Goal: Obtain resource: Obtain resource

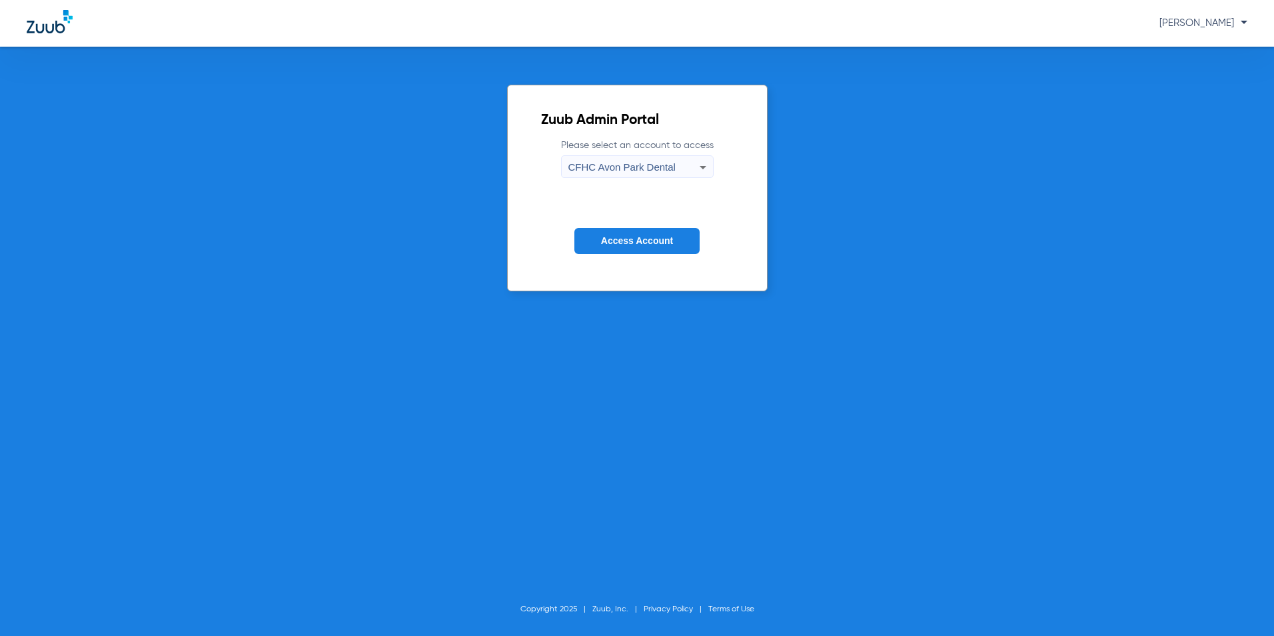
click at [630, 152] on label "Please select an account to access [GEOGRAPHIC_DATA] Dental" at bounding box center [637, 158] width 153 height 39
click at [639, 166] on span "CFHC Avon Park Dental" at bounding box center [622, 166] width 107 height 11
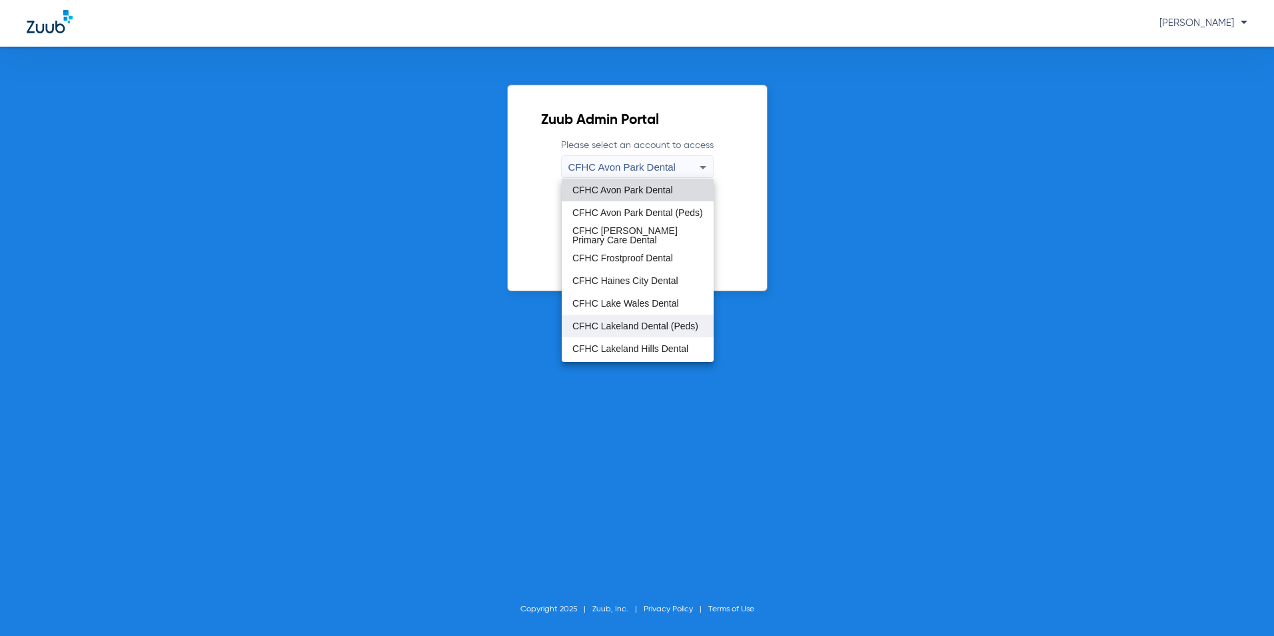
click at [625, 321] on span "CFHC Lakeland Dental (Peds)" at bounding box center [636, 325] width 126 height 9
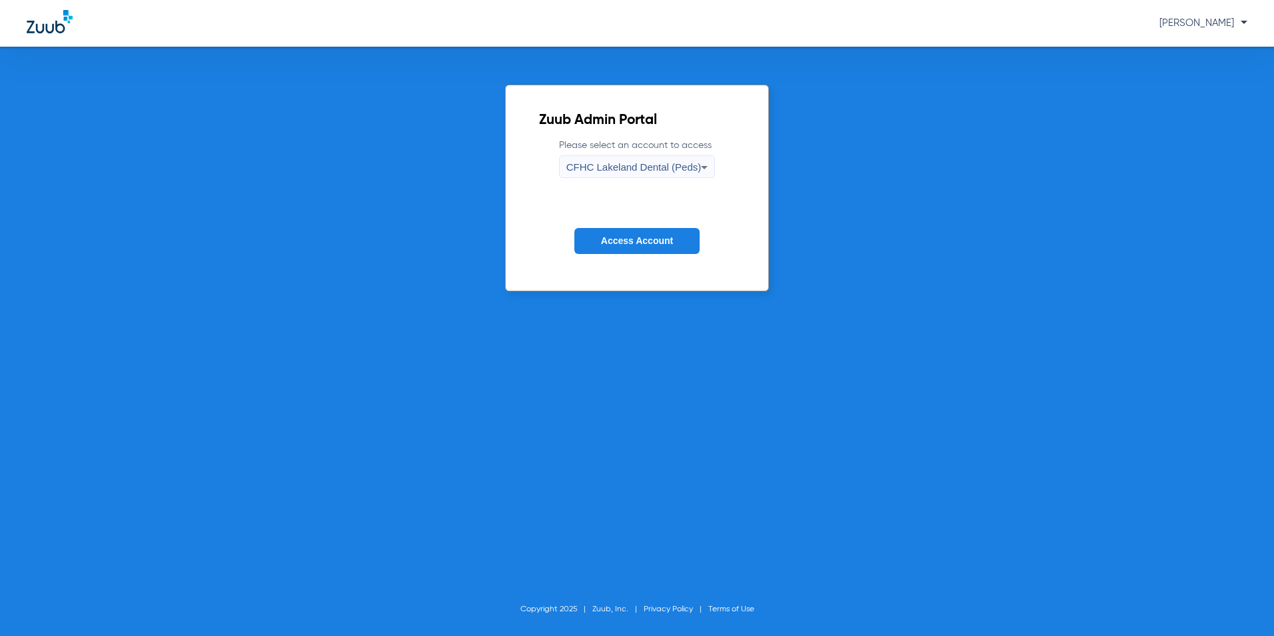
click at [656, 236] on span "Access Account" at bounding box center [637, 240] width 72 height 11
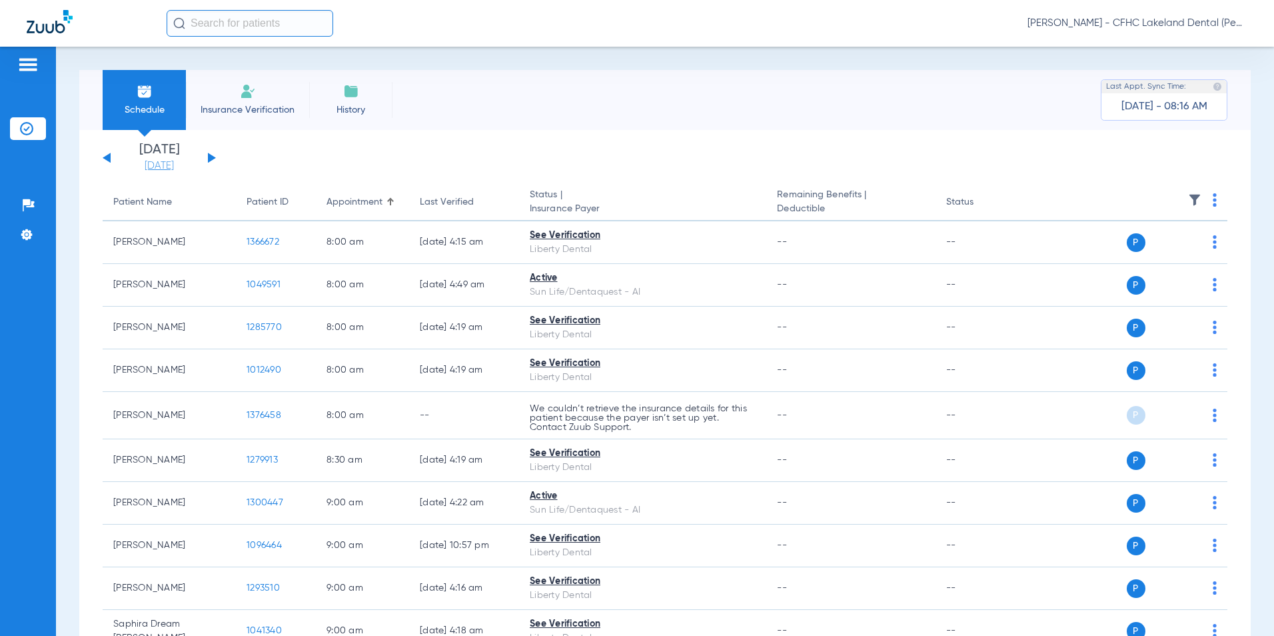
click at [160, 165] on link "[DATE]" at bounding box center [159, 165] width 80 height 13
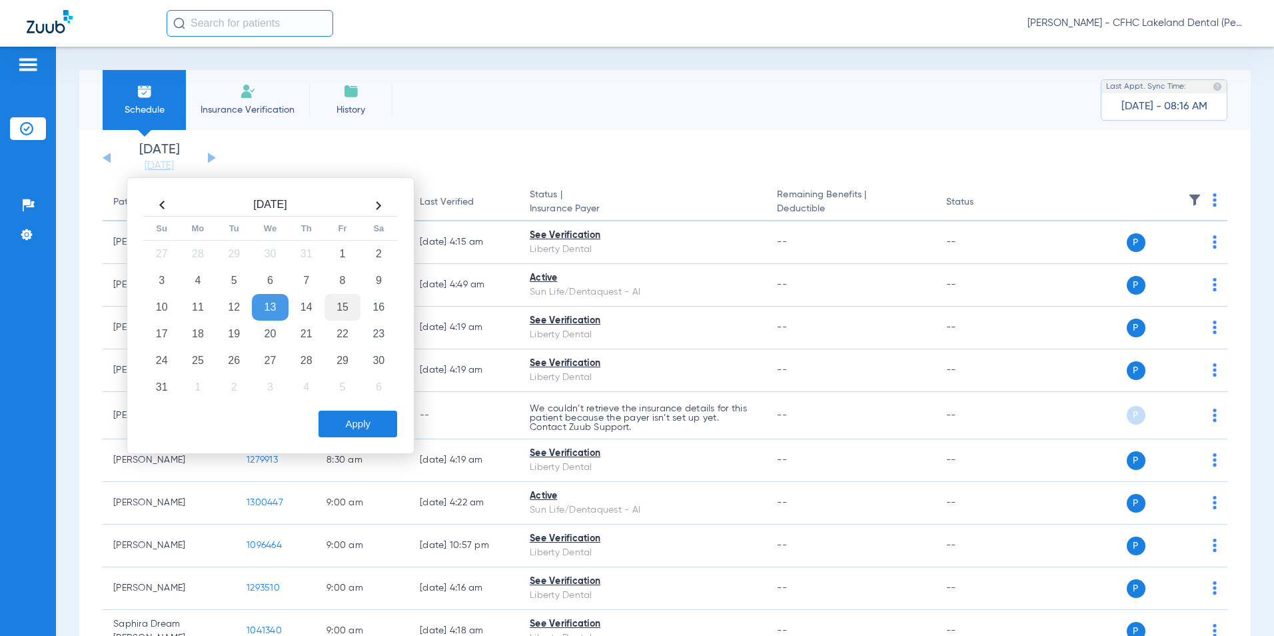
click at [339, 299] on td "15" at bounding box center [343, 307] width 36 height 27
click at [380, 420] on button "Apply" at bounding box center [358, 424] width 79 height 27
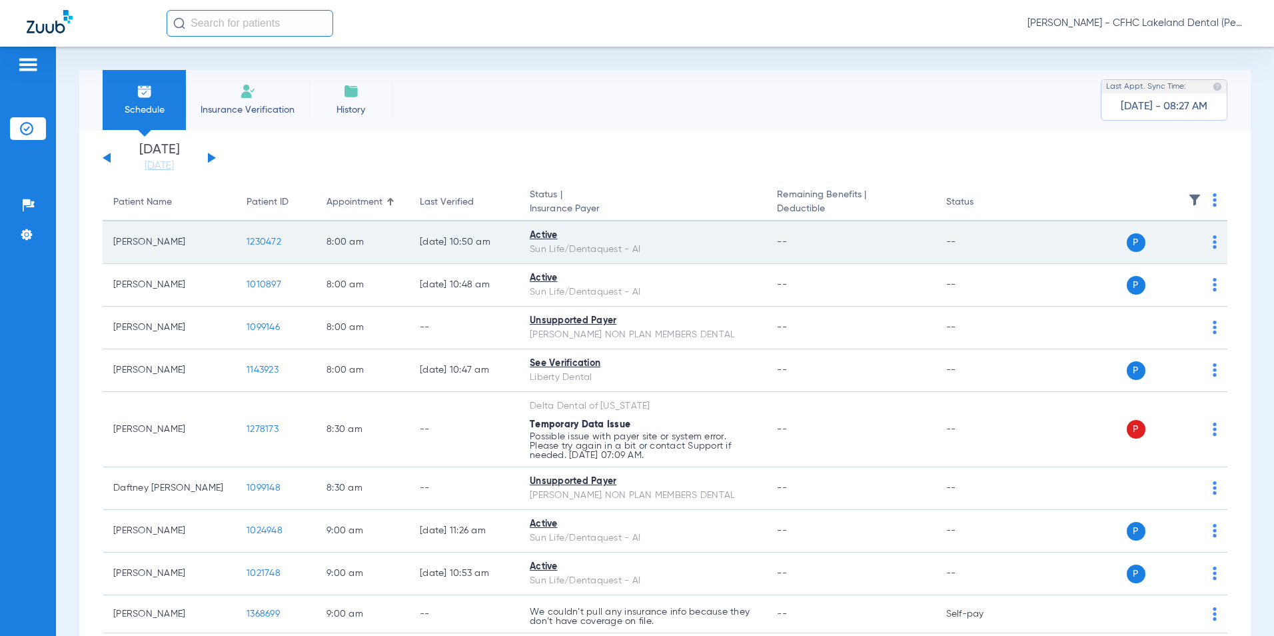
click at [261, 241] on span "1230472" at bounding box center [264, 241] width 35 height 9
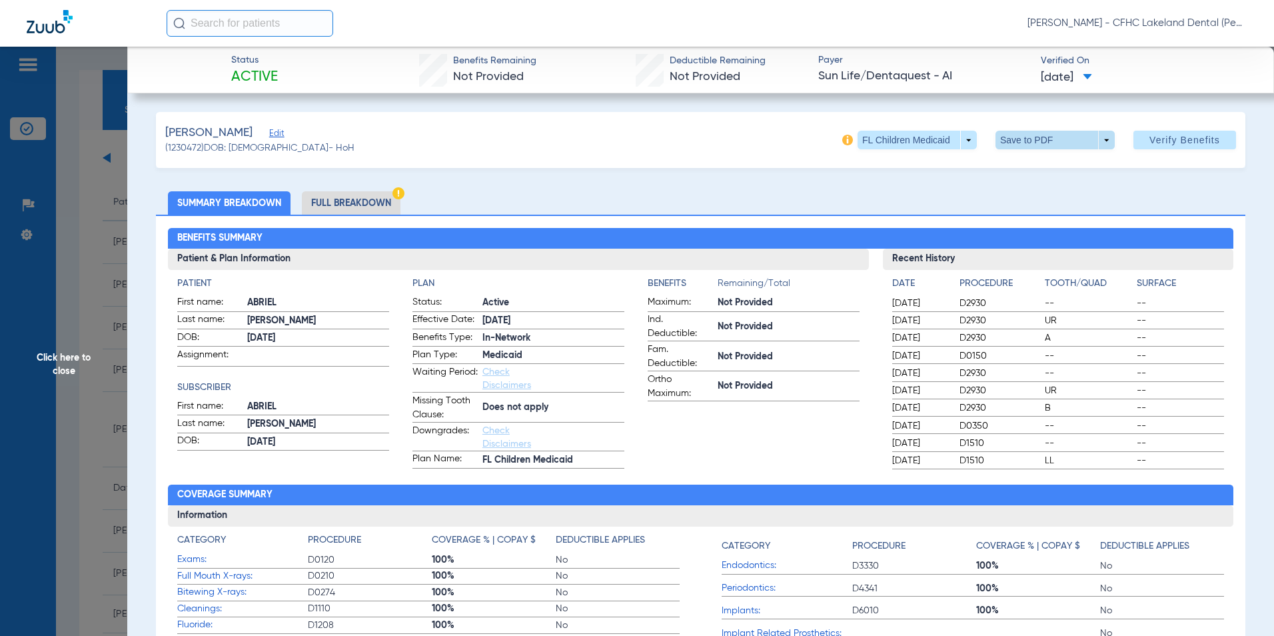
click at [1097, 140] on span at bounding box center [1055, 140] width 119 height 19
click at [1031, 165] on span "Save to PDF" at bounding box center [1050, 166] width 53 height 9
click at [61, 361] on span "Click here to close" at bounding box center [63, 365] width 127 height 636
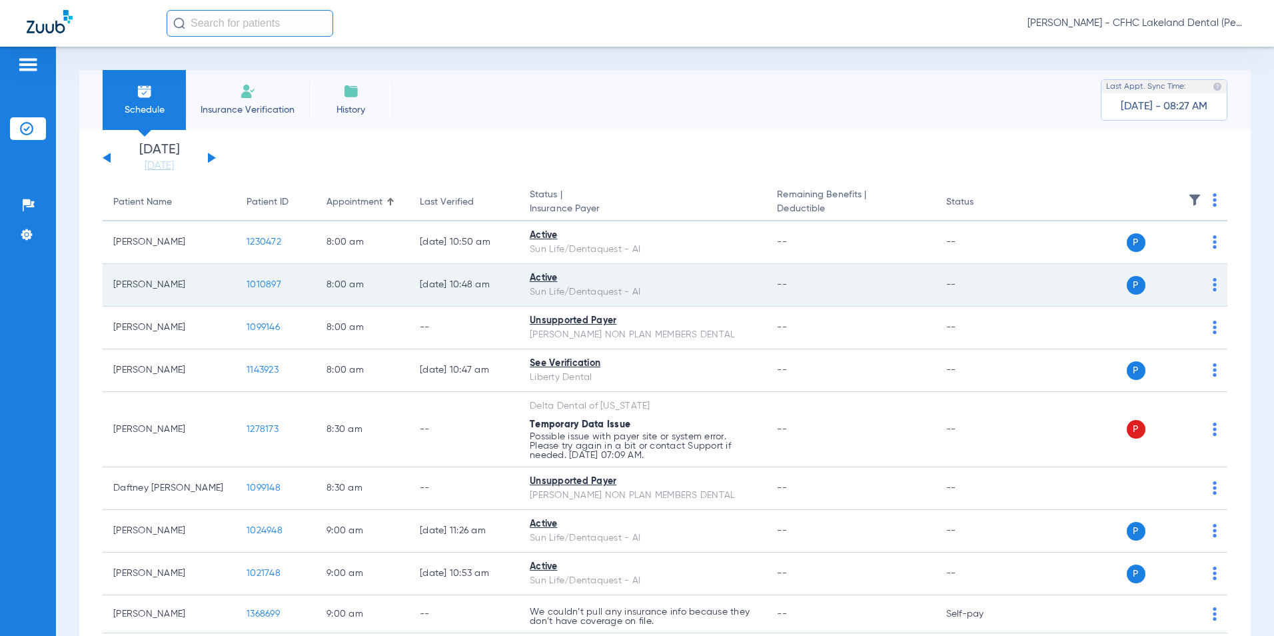
click at [250, 283] on span "1010897" at bounding box center [264, 284] width 35 height 9
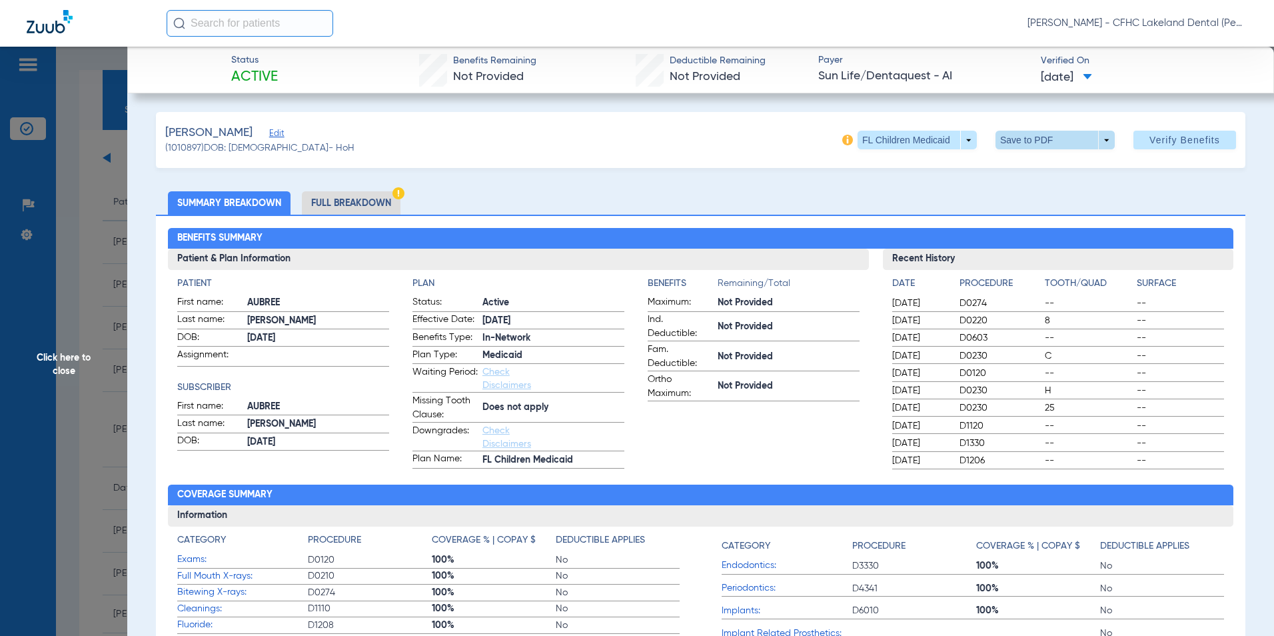
click at [1100, 143] on span at bounding box center [1055, 140] width 119 height 19
click at [1073, 163] on span "Save to PDF" at bounding box center [1050, 166] width 53 height 9
click at [65, 362] on span "Click here to close" at bounding box center [63, 365] width 127 height 636
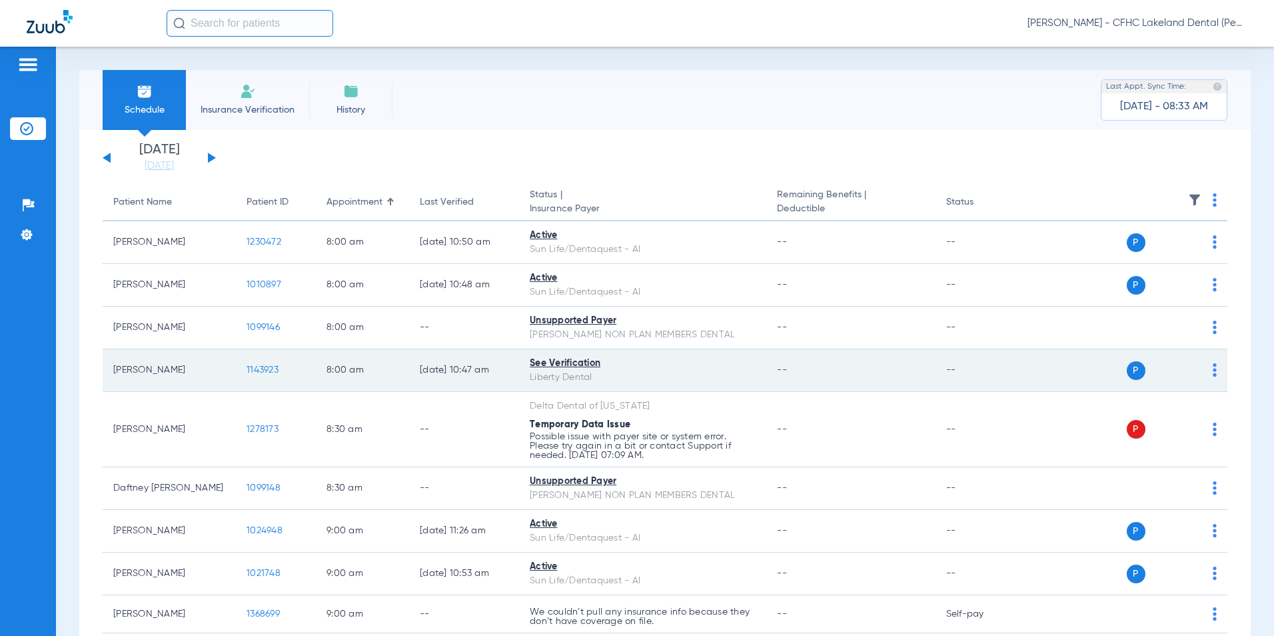
click at [263, 368] on span "1143923" at bounding box center [263, 369] width 32 height 9
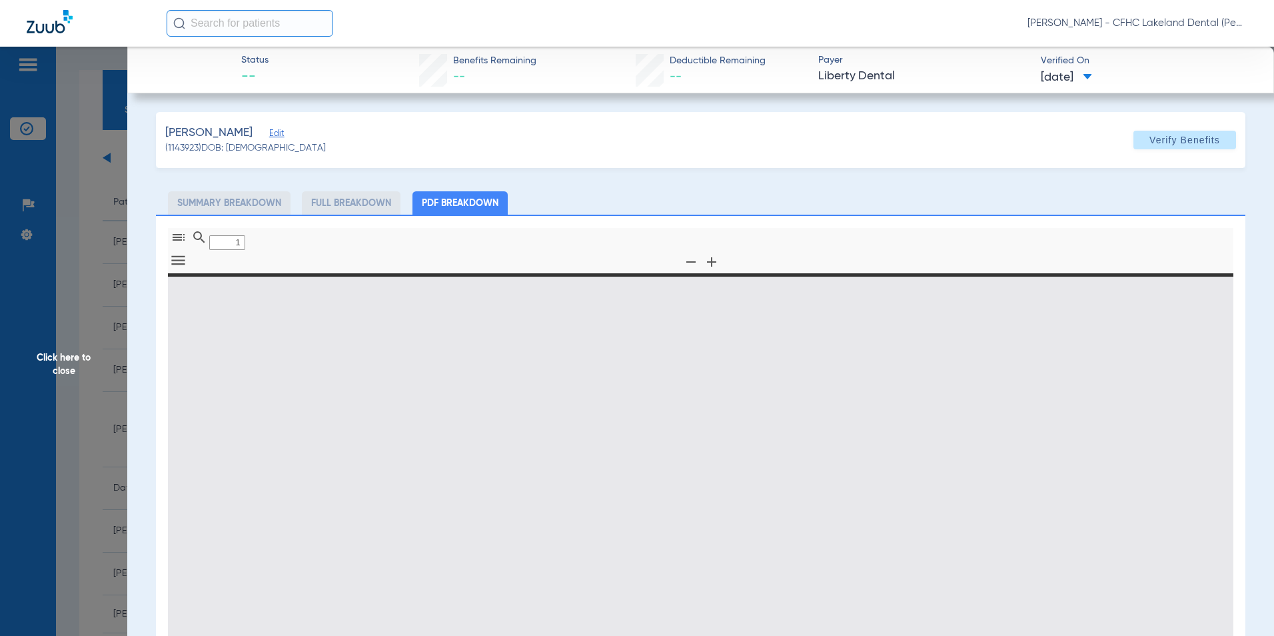
type input "0"
select select "page-width"
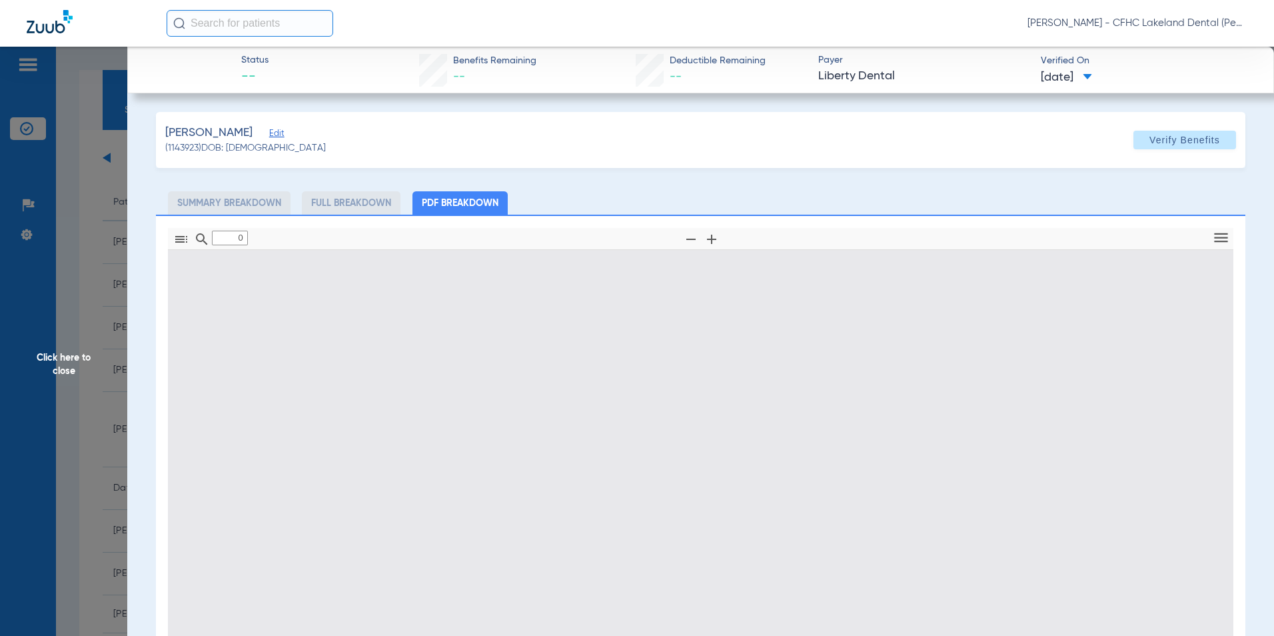
type input "1"
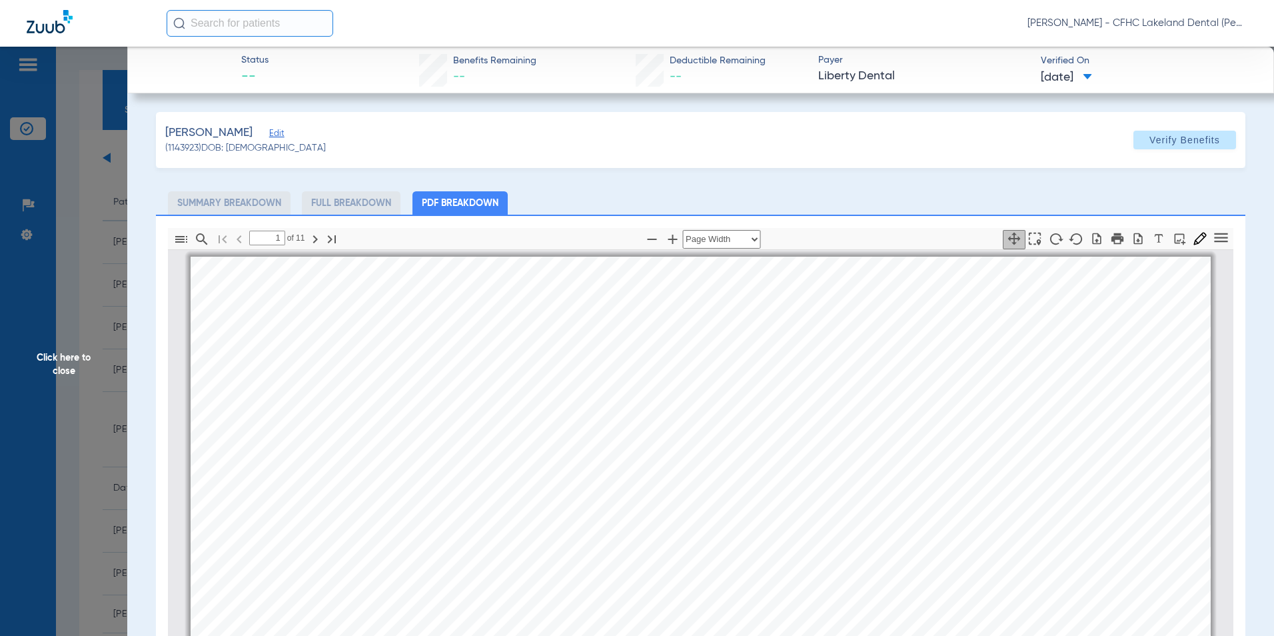
scroll to position [7, 0]
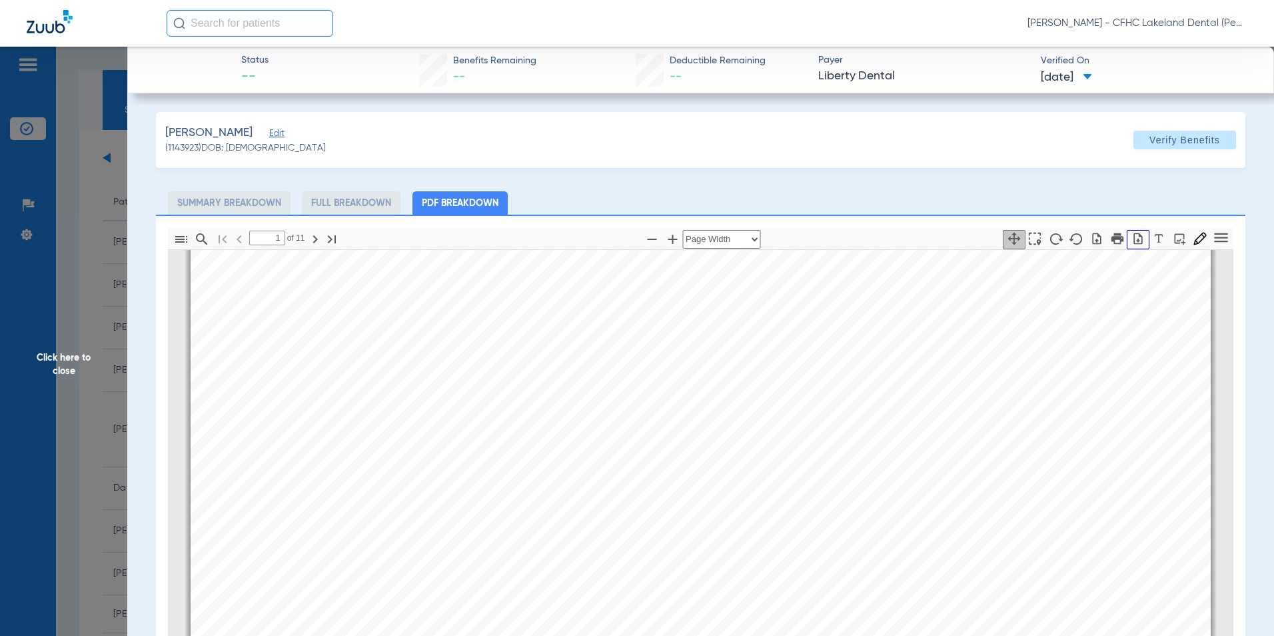
click at [1132, 241] on icon "button" at bounding box center [1138, 238] width 13 height 13
click at [72, 363] on span "Click here to close" at bounding box center [63, 365] width 127 height 636
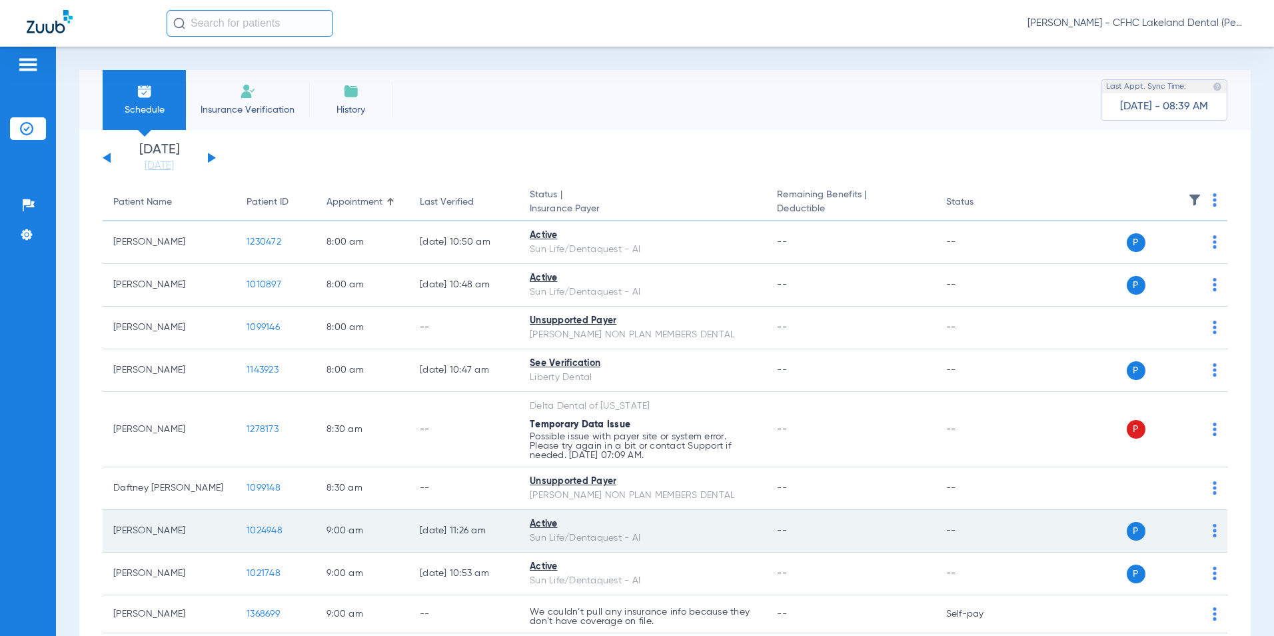
click at [264, 533] on span "1024948" at bounding box center [265, 530] width 36 height 9
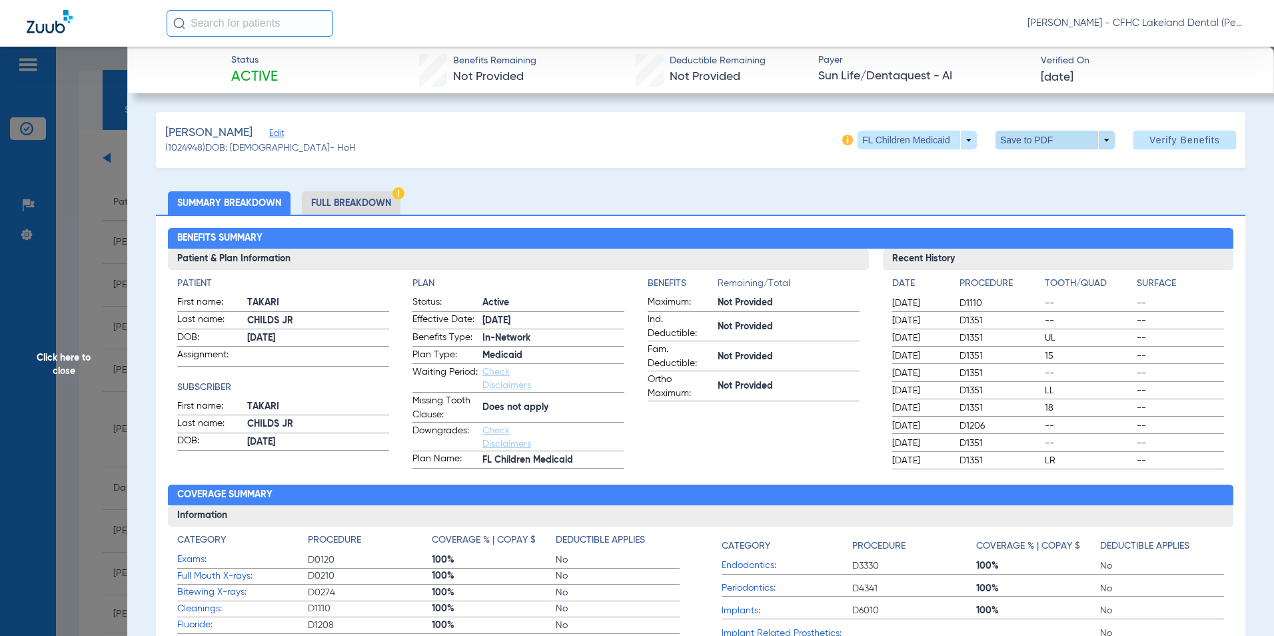
click at [1098, 140] on span at bounding box center [1055, 140] width 119 height 19
click at [1040, 165] on span "Save to PDF" at bounding box center [1050, 166] width 53 height 9
click at [89, 429] on span "Click here to close" at bounding box center [63, 365] width 127 height 636
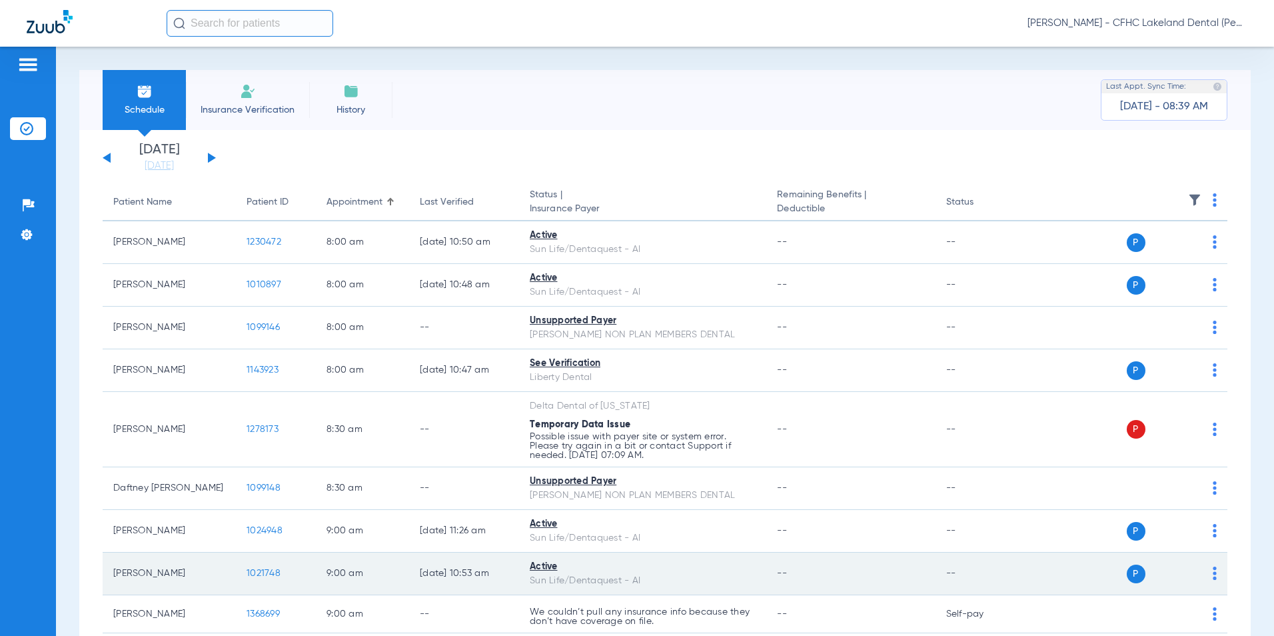
click at [266, 573] on span "1021748" at bounding box center [264, 573] width 34 height 9
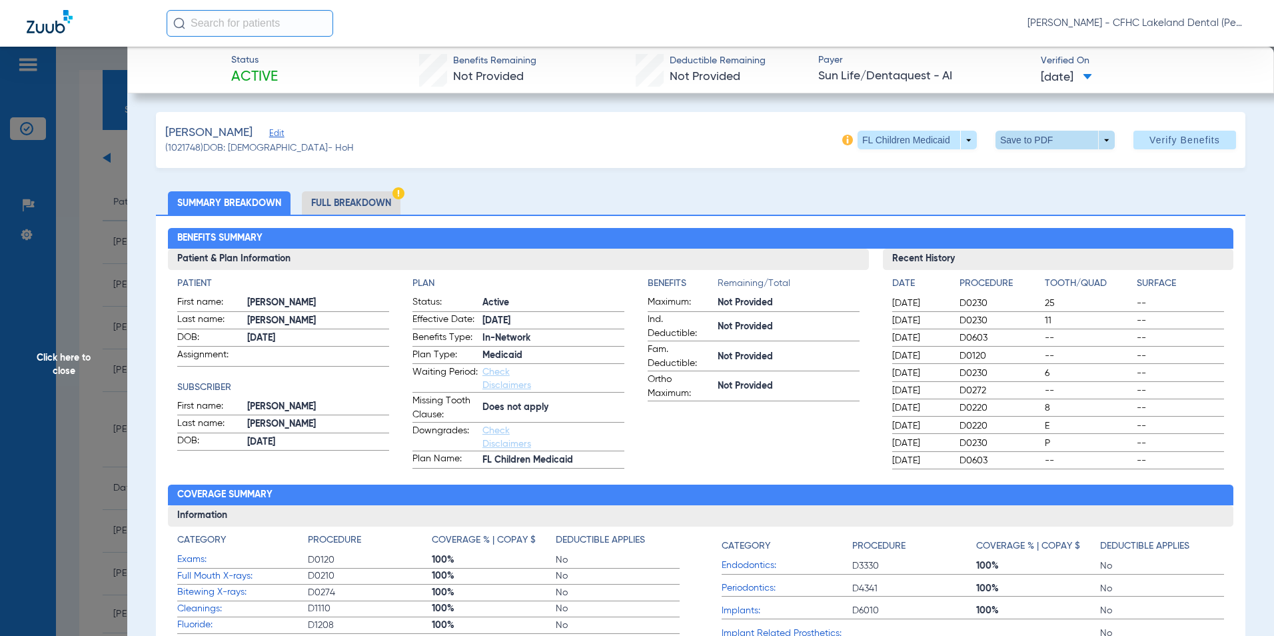
click at [1094, 143] on span at bounding box center [1055, 140] width 119 height 19
click at [1025, 170] on span "Save to PDF" at bounding box center [1050, 166] width 53 height 9
click at [67, 377] on span "Click here to close" at bounding box center [63, 365] width 127 height 636
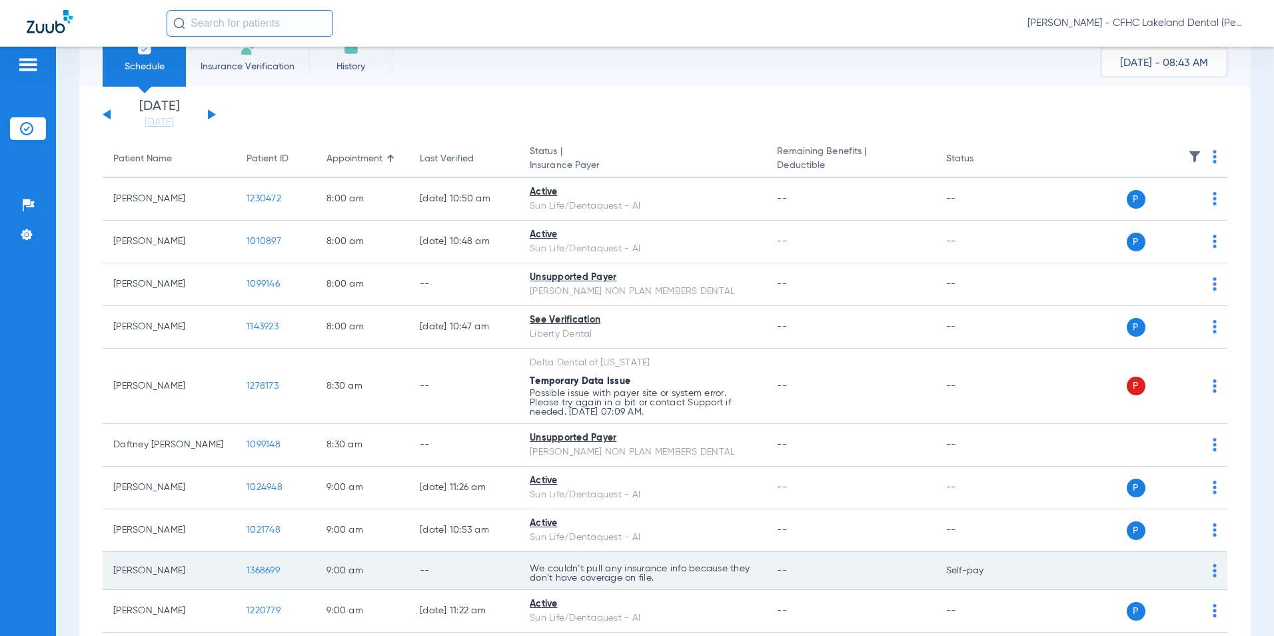
scroll to position [67, 0]
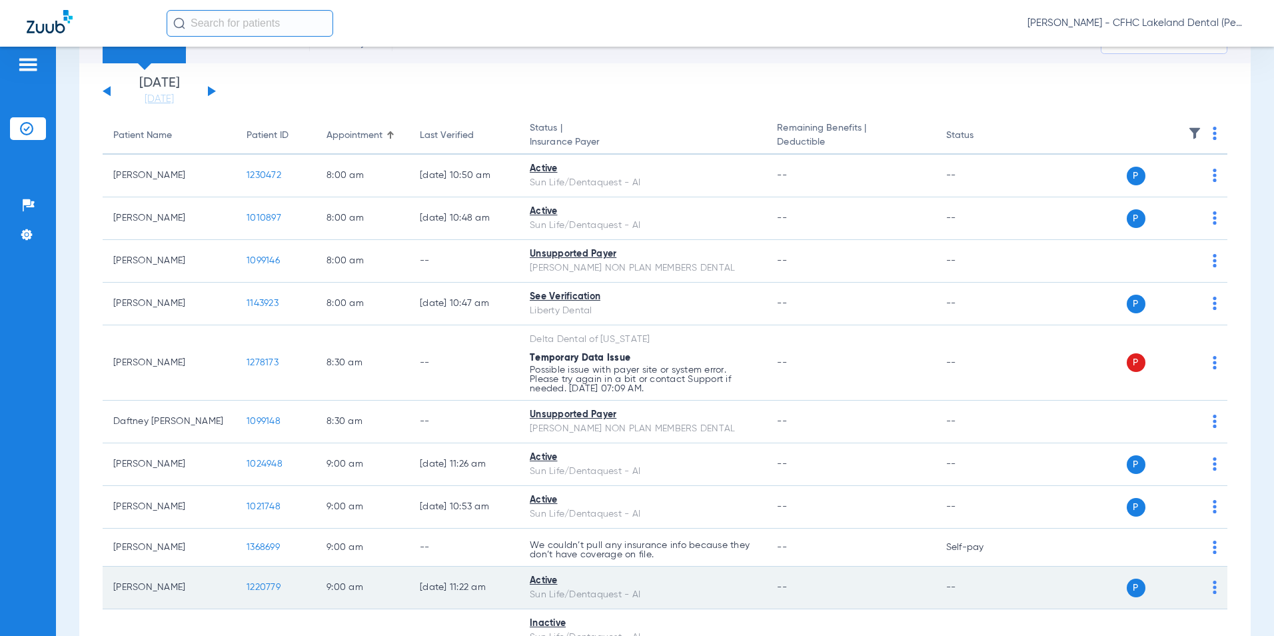
click at [265, 585] on span "1220779" at bounding box center [264, 587] width 34 height 9
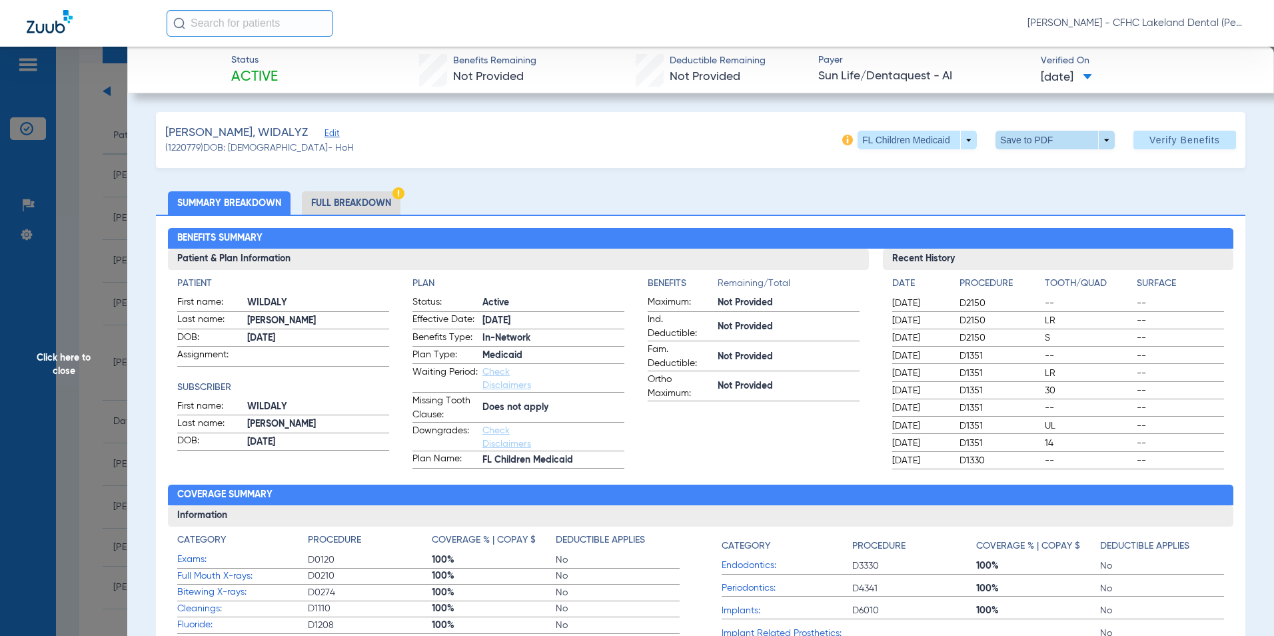
click at [1102, 140] on span at bounding box center [1055, 140] width 119 height 19
click at [1047, 167] on span "Save to PDF" at bounding box center [1050, 166] width 53 height 9
click at [63, 380] on span "Click here to close" at bounding box center [63, 365] width 127 height 636
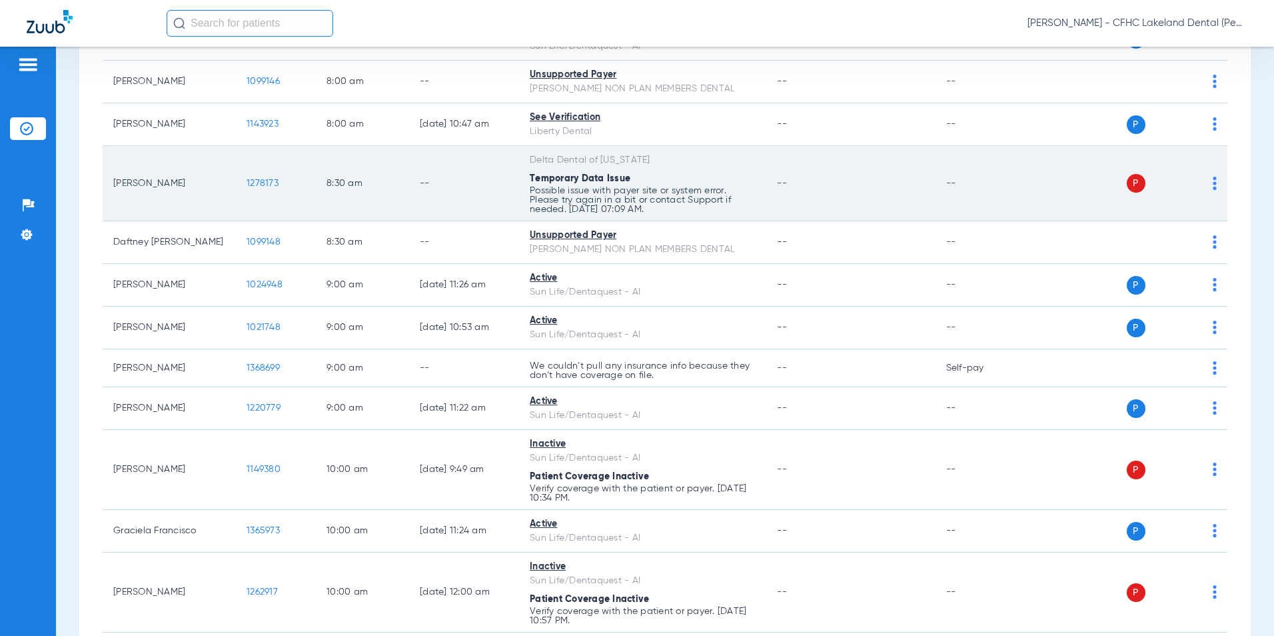
scroll to position [267, 0]
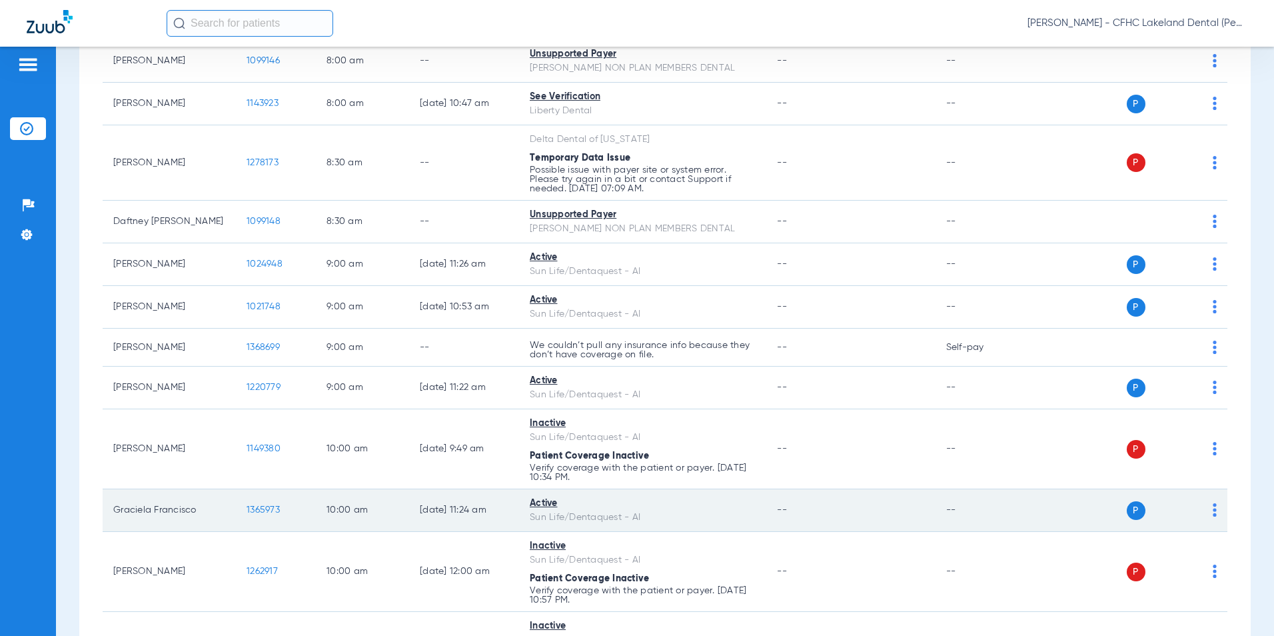
click at [251, 510] on span "1365973" at bounding box center [263, 509] width 33 height 9
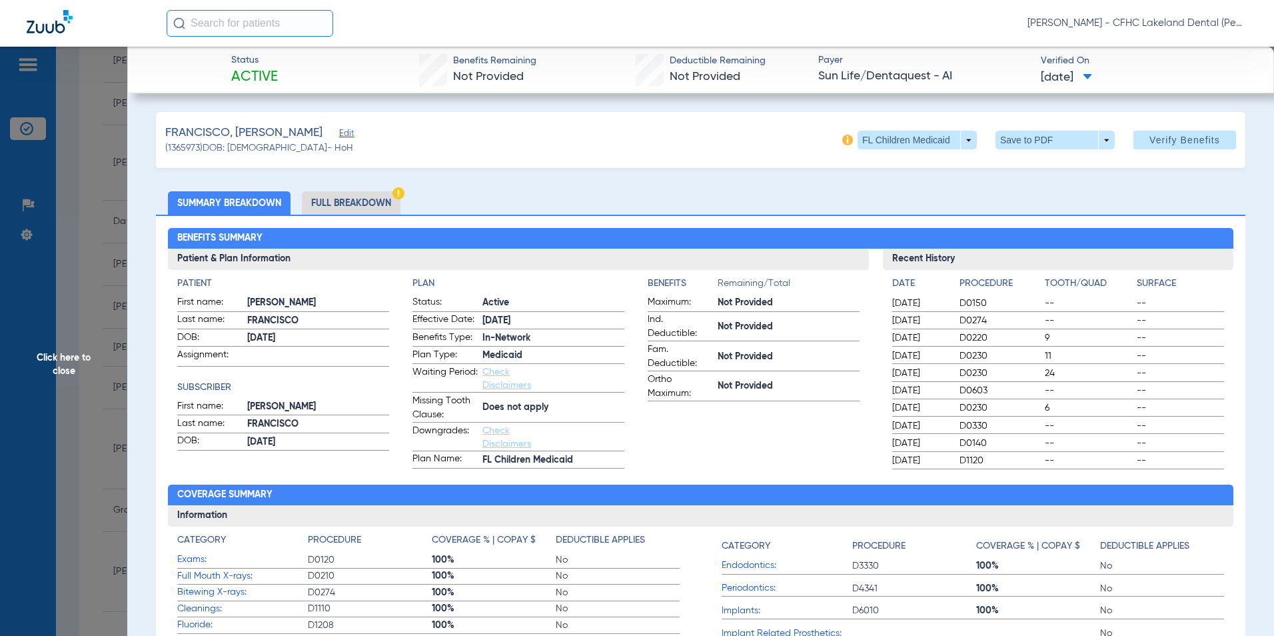
click at [74, 365] on span "Click here to close" at bounding box center [63, 365] width 127 height 636
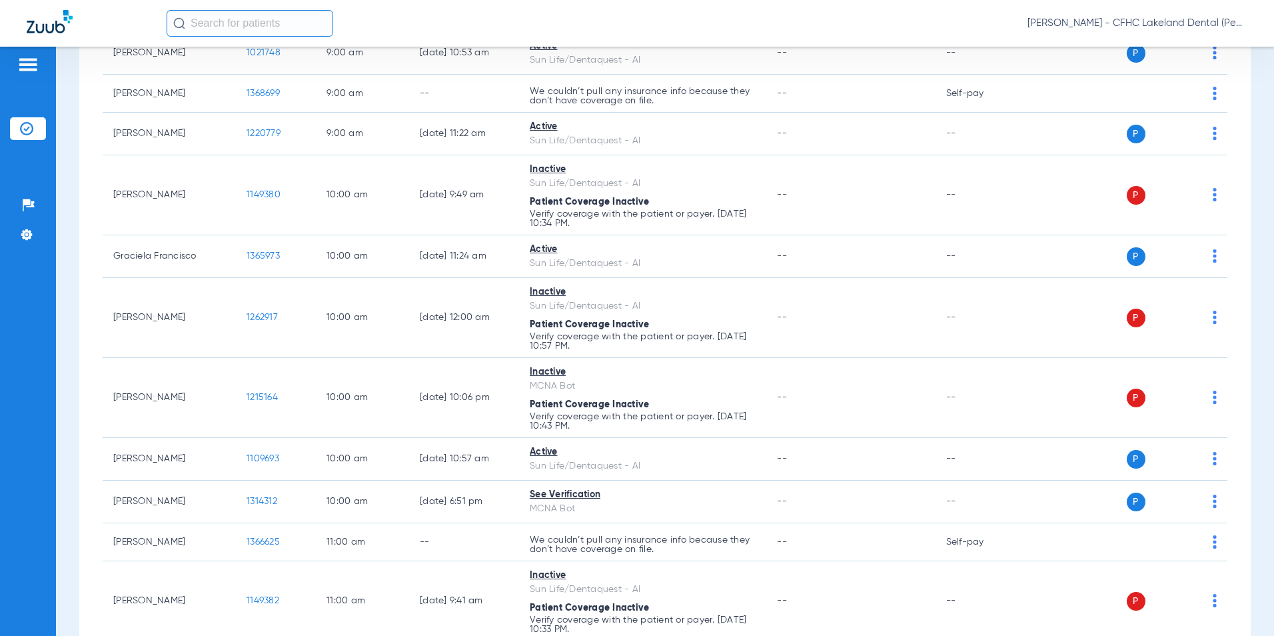
scroll to position [533, 0]
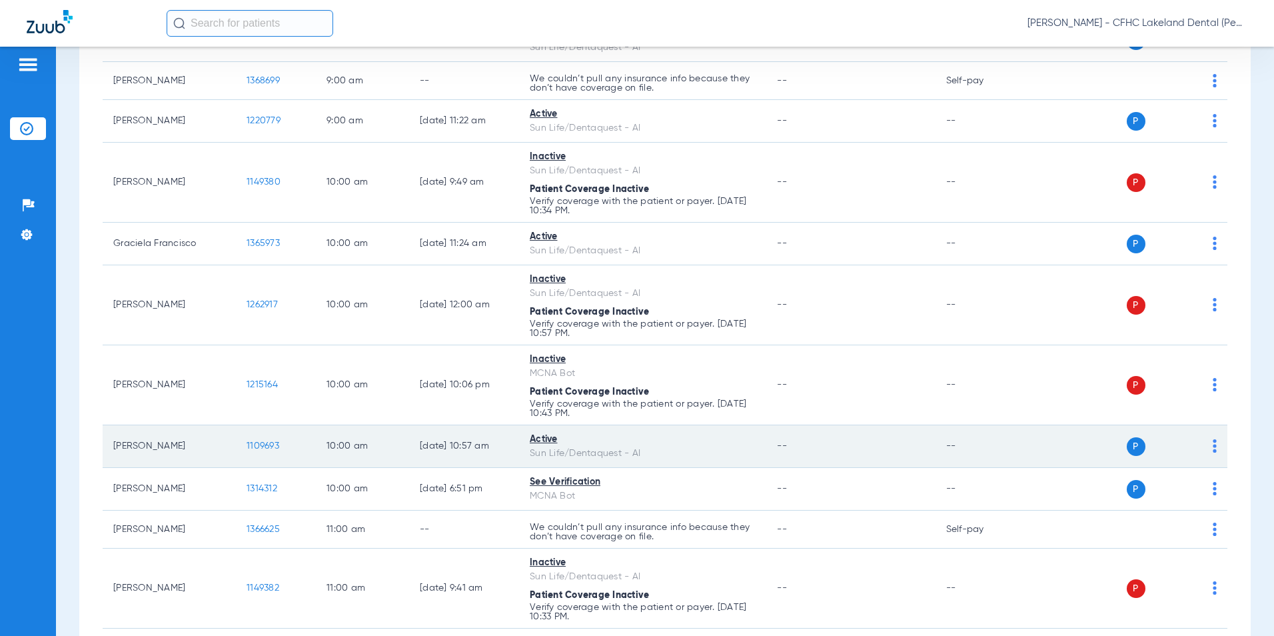
click at [258, 447] on span "1109693" at bounding box center [263, 445] width 33 height 9
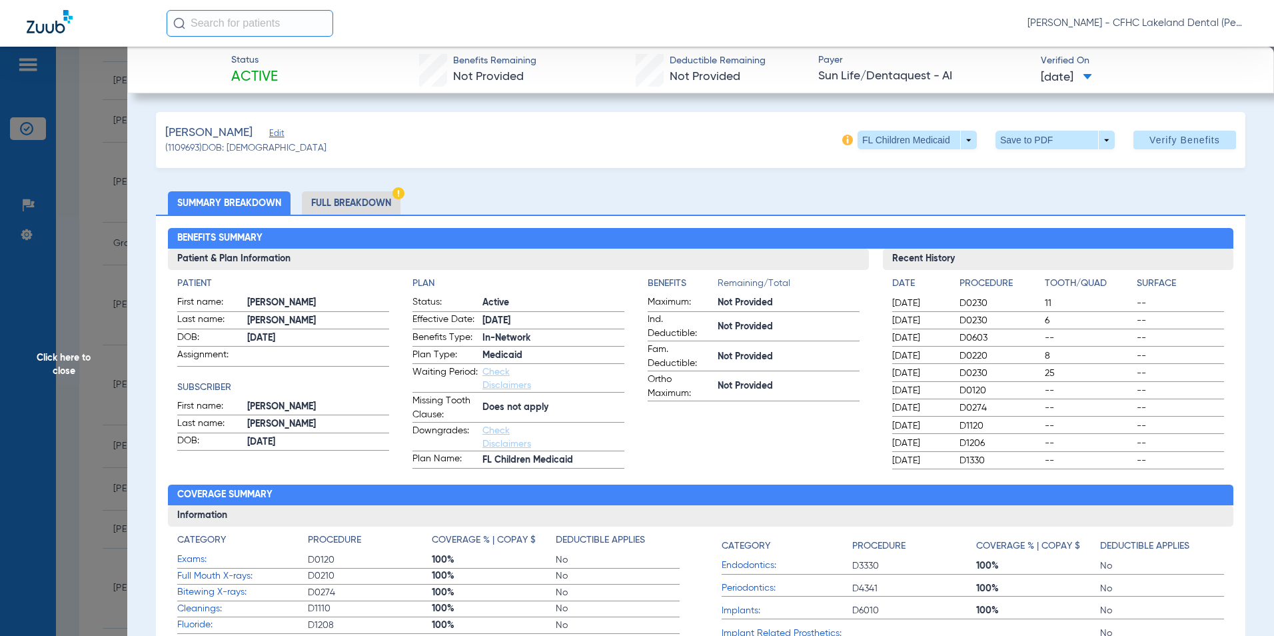
click at [1098, 141] on span at bounding box center [1055, 140] width 119 height 19
click at [1043, 160] on button "insert_drive_file Save to PDF" at bounding box center [1037, 166] width 101 height 27
click at [77, 373] on span "Click here to close" at bounding box center [63, 365] width 127 height 636
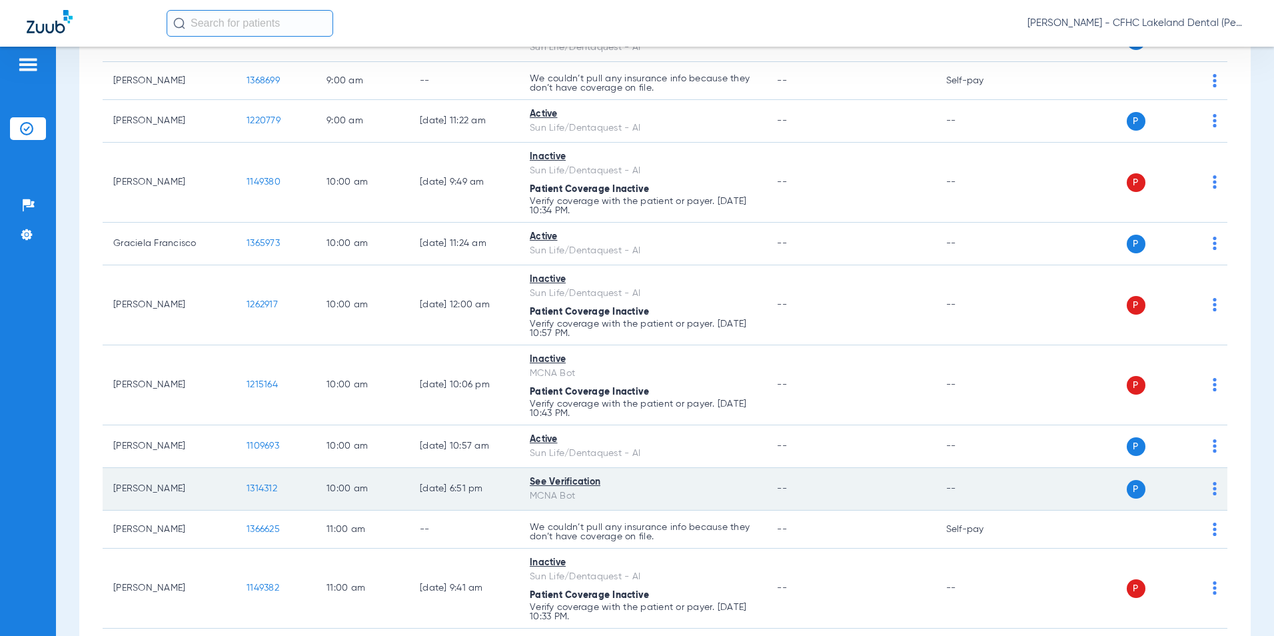
click at [264, 487] on span "1314312" at bounding box center [262, 488] width 31 height 9
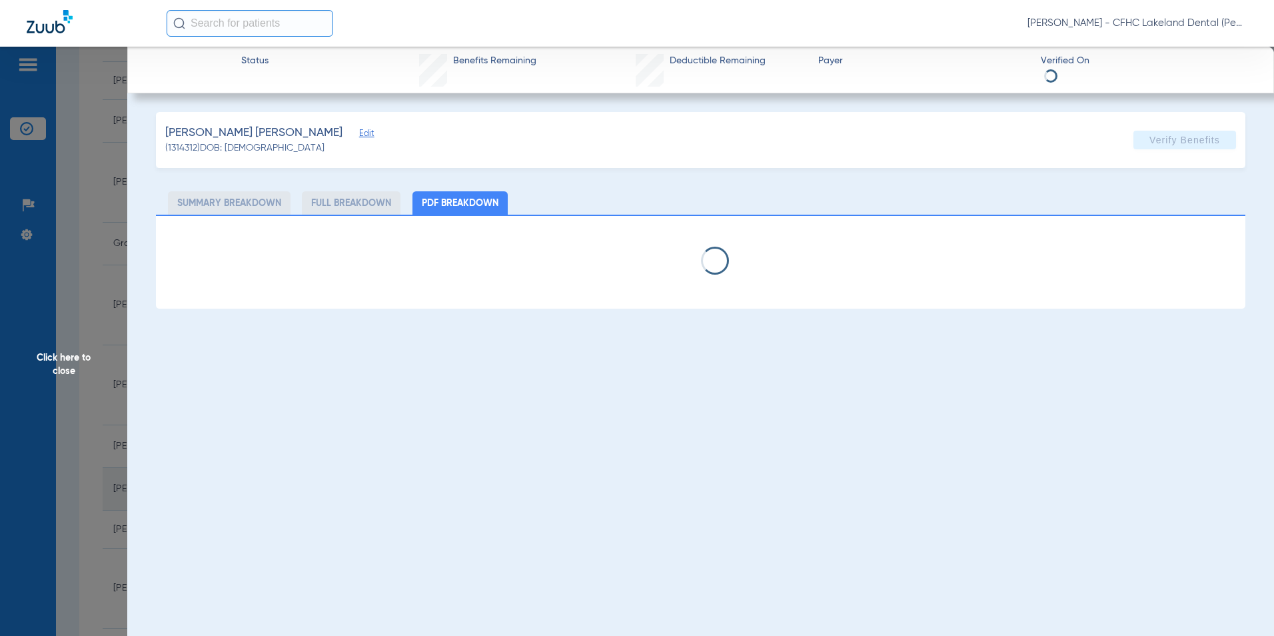
select select "page-width"
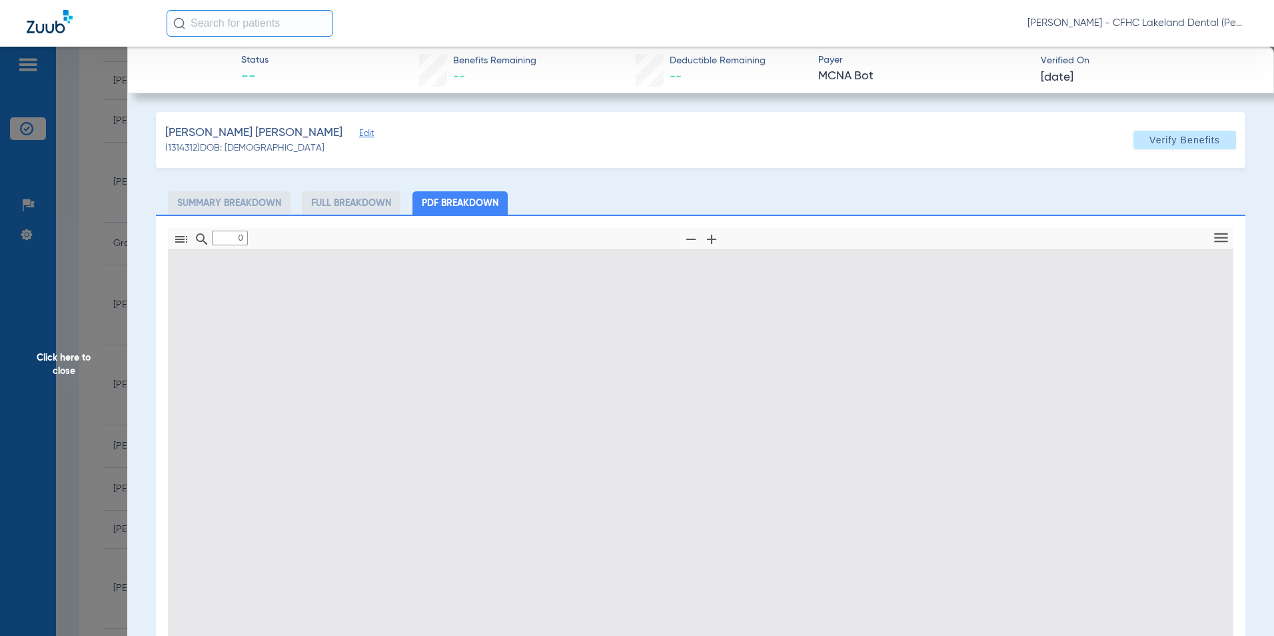
type input "1"
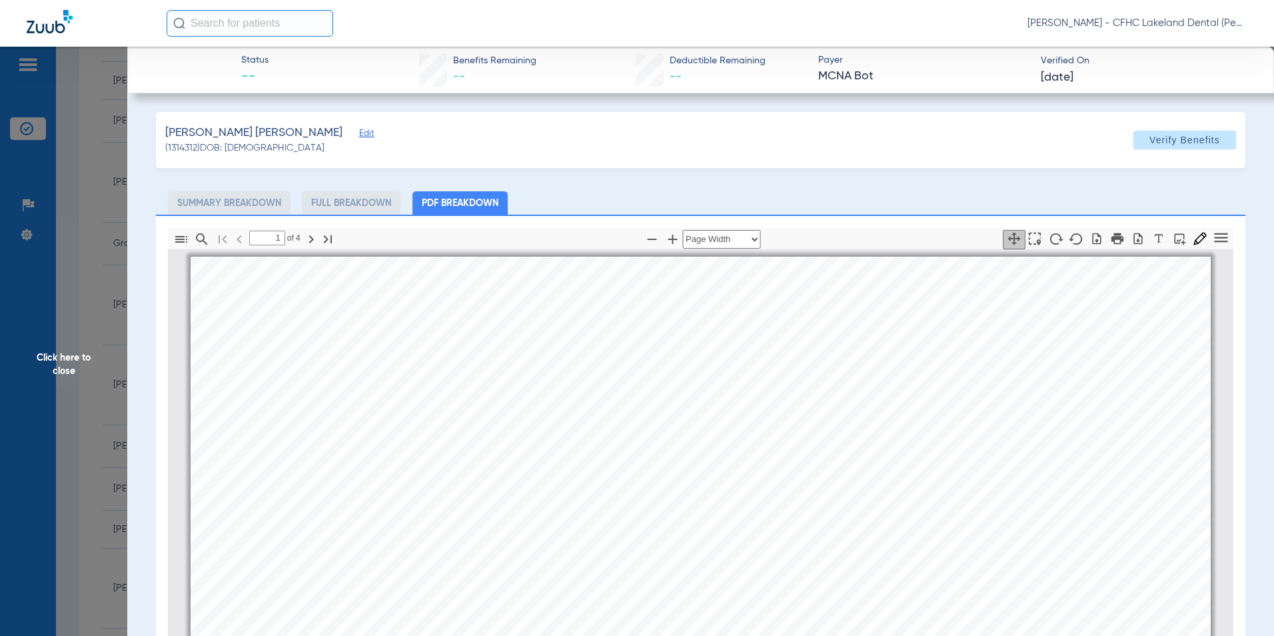
scroll to position [7, 0]
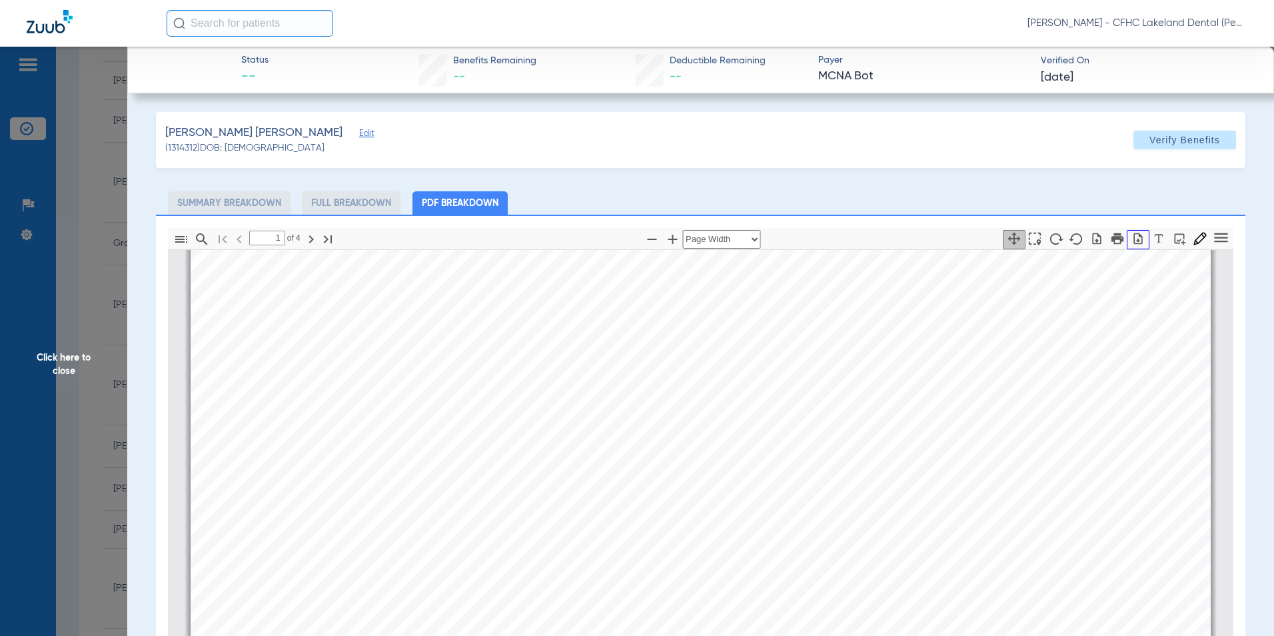
click at [1132, 238] on icon "button" at bounding box center [1138, 238] width 13 height 13
click at [58, 357] on span "Click here to close" at bounding box center [63, 365] width 127 height 636
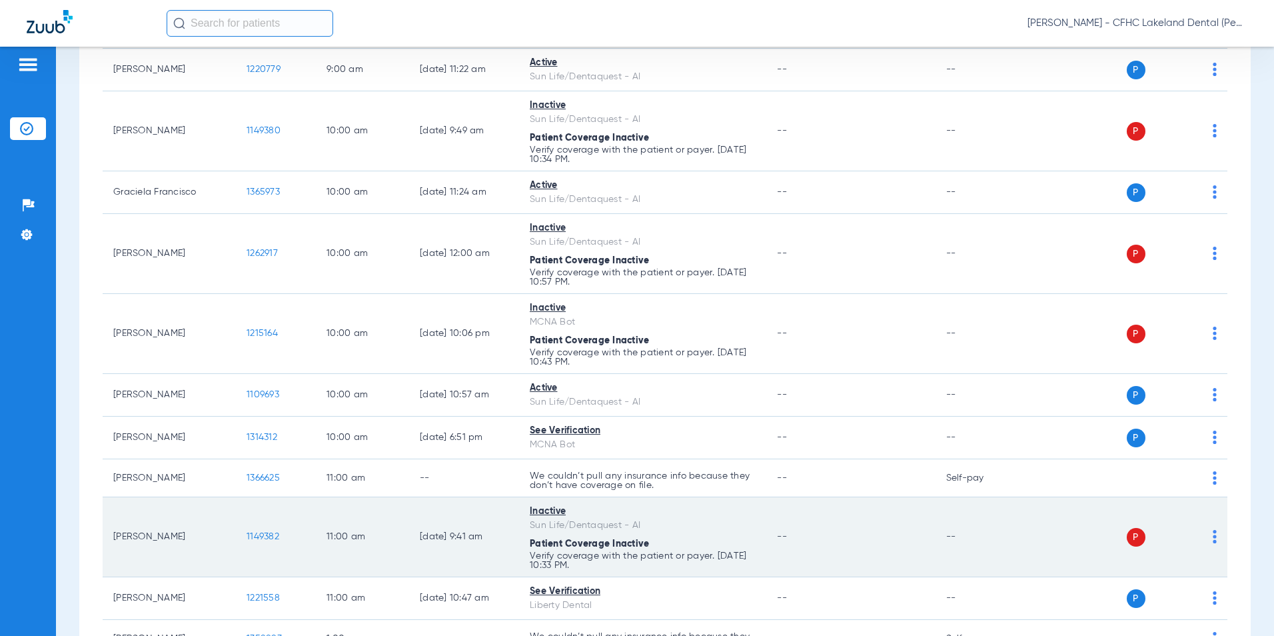
scroll to position [600, 0]
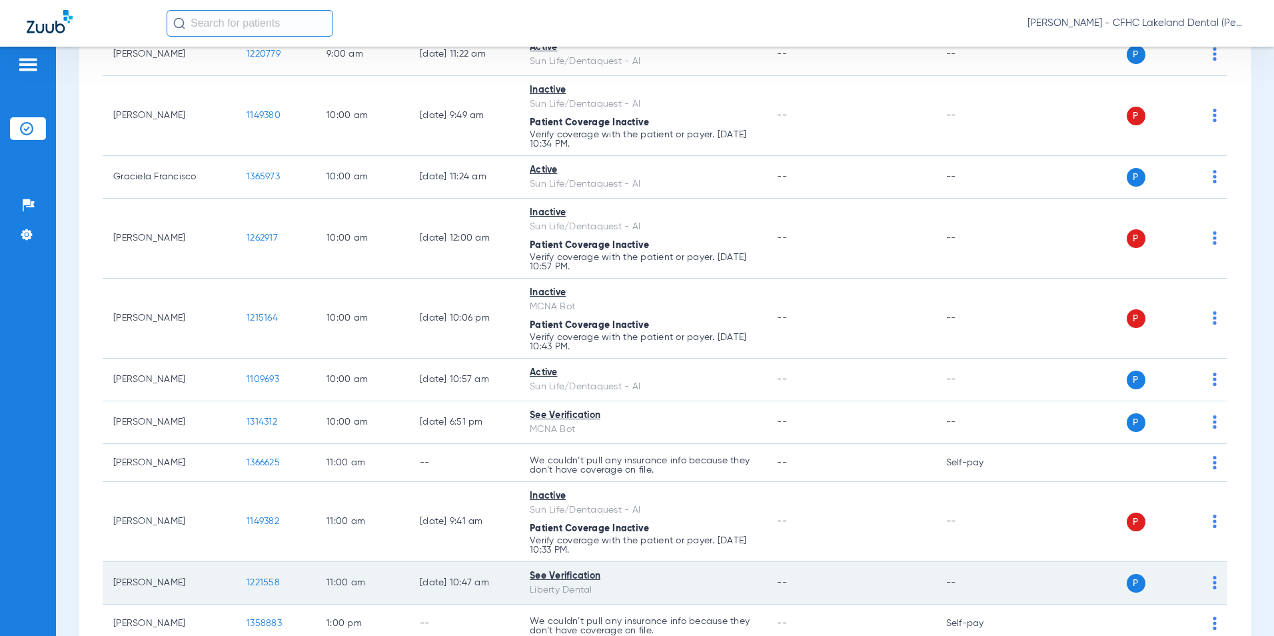
click at [256, 583] on span "1221558" at bounding box center [263, 582] width 33 height 9
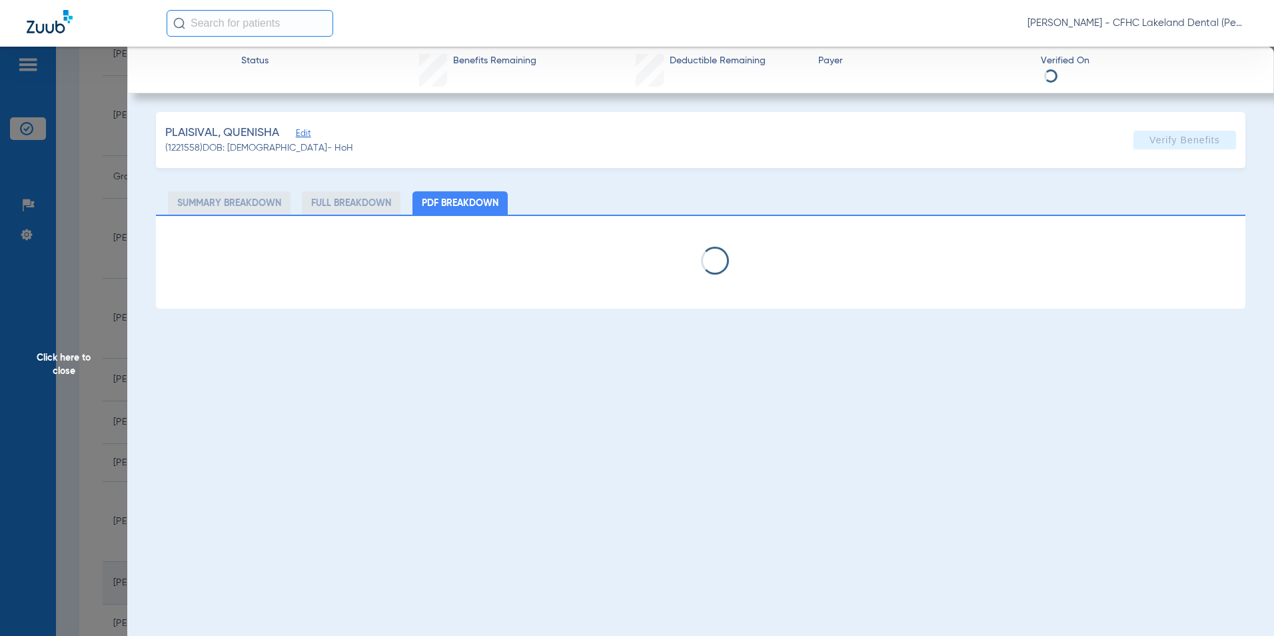
select select "page-width"
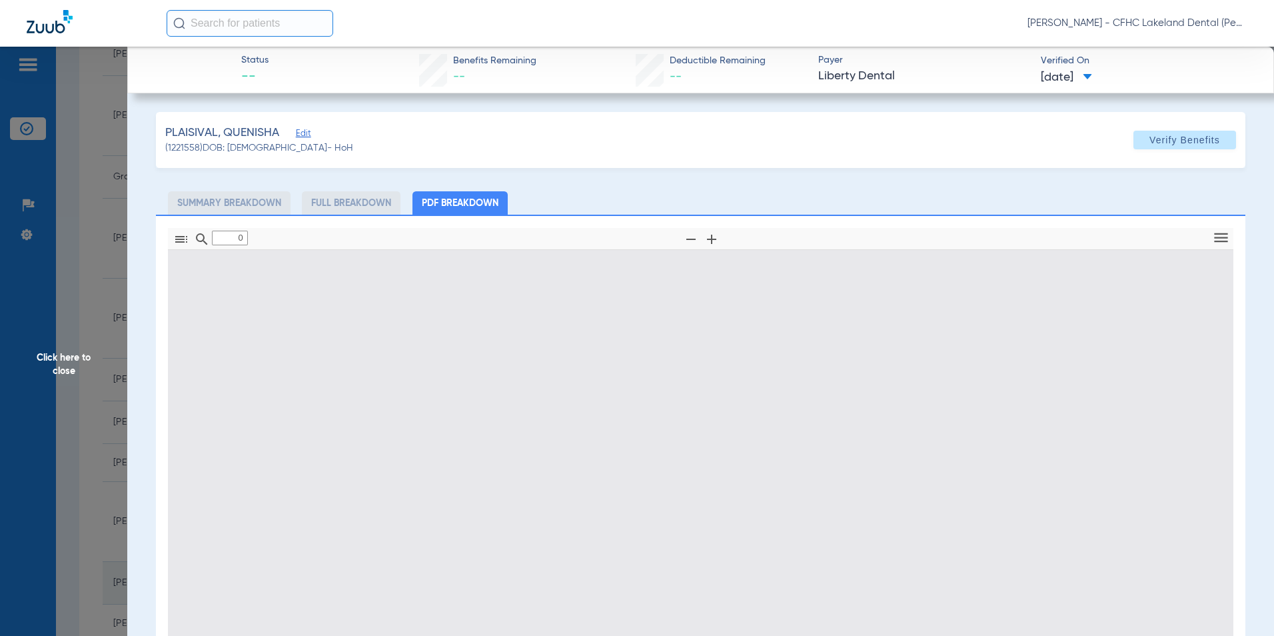
type input "1"
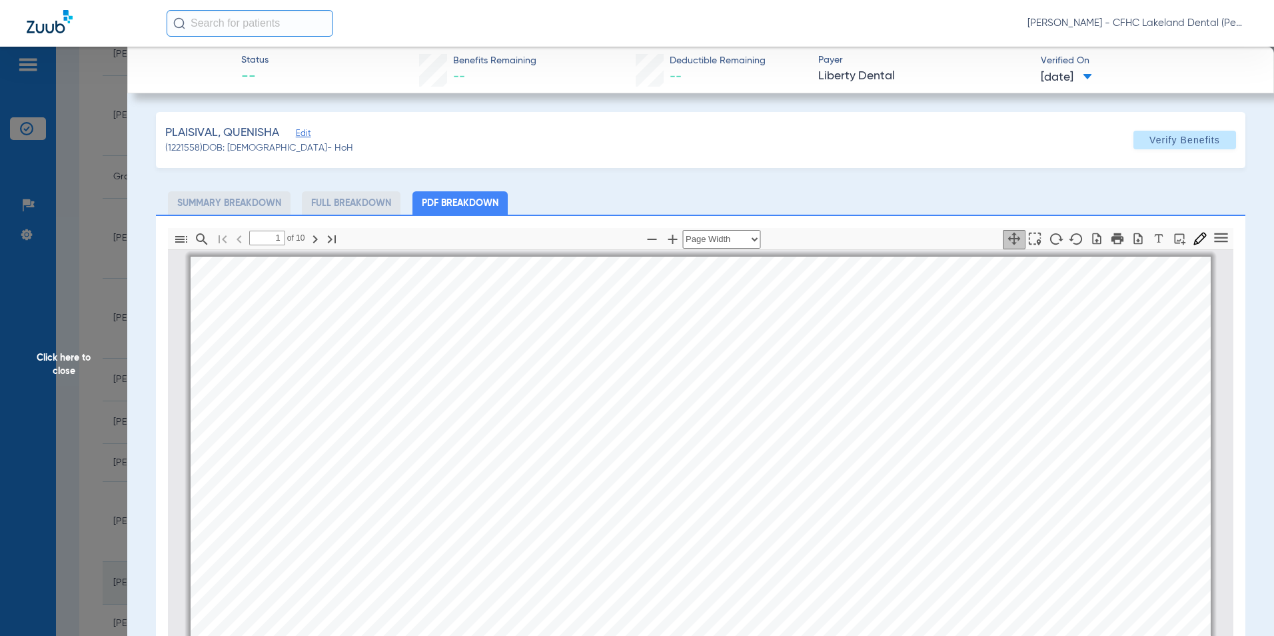
scroll to position [7, 0]
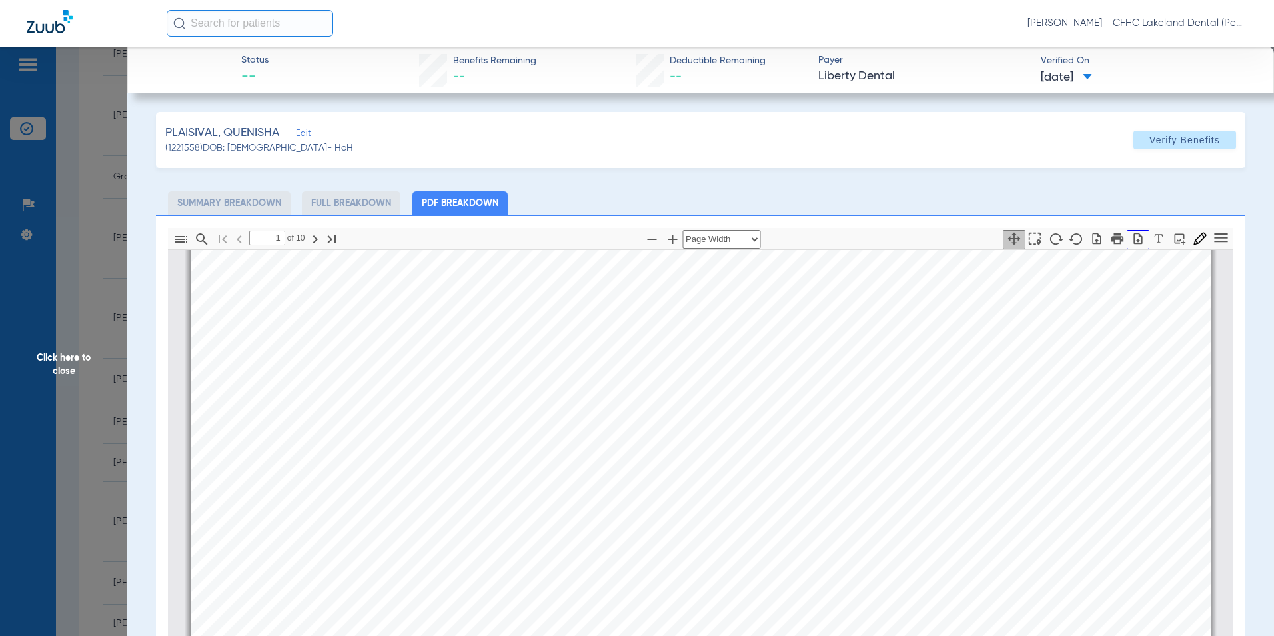
click at [1134, 240] on icon "button" at bounding box center [1138, 238] width 13 height 13
